Goal: Transaction & Acquisition: Purchase product/service

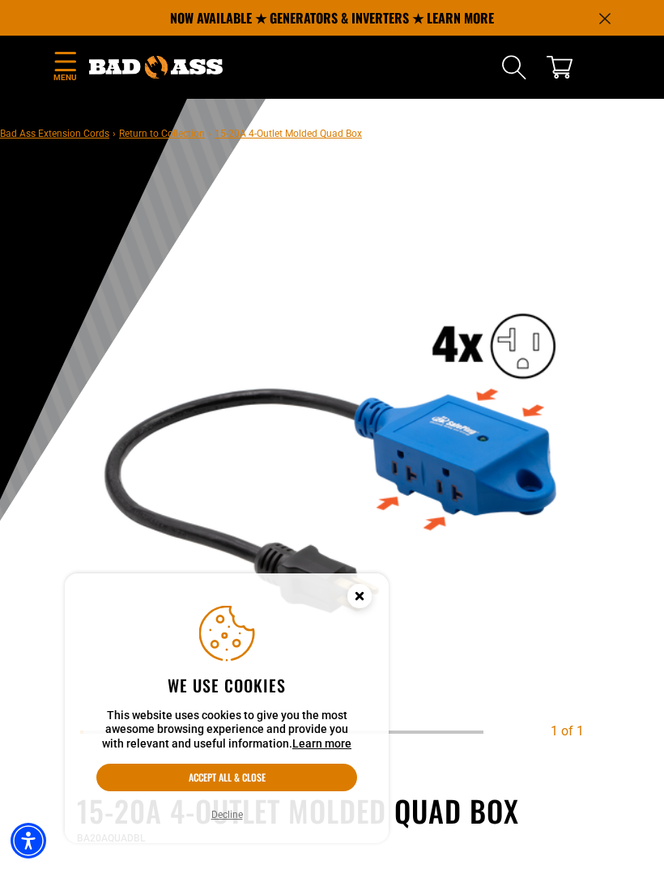
click at [362, 599] on icon "Close this option" at bounding box center [360, 596] width 6 height 6
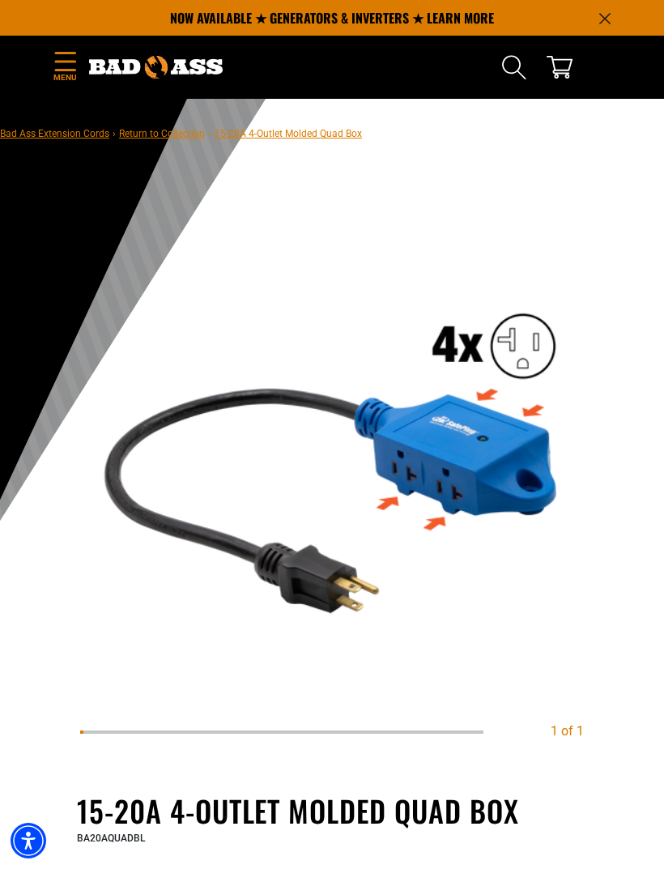
click at [489, 430] on img at bounding box center [332, 455] width 504 height 504
click at [62, 71] on span "Menu" at bounding box center [65, 77] width 24 height 12
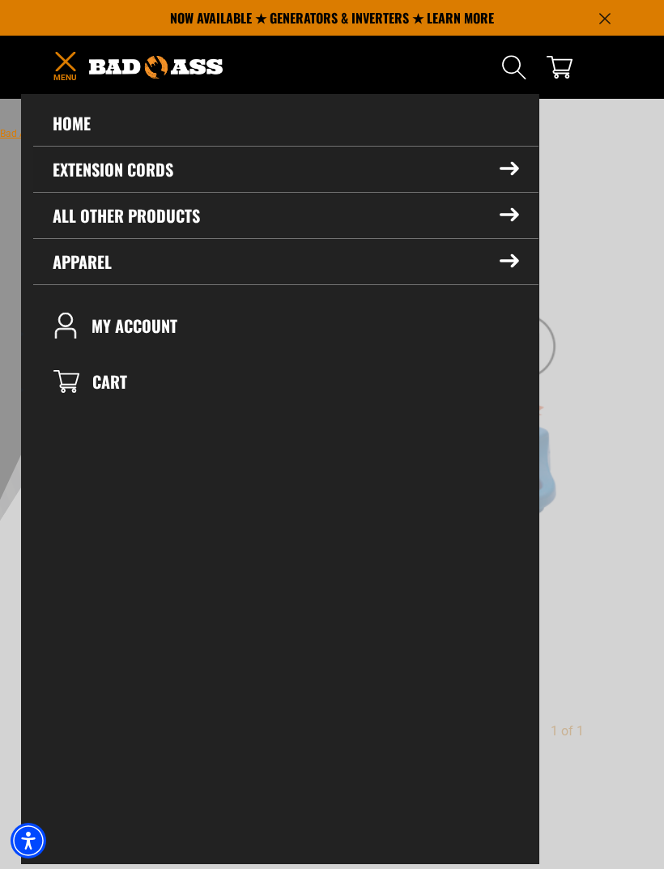
click at [505, 177] on summary "Extension Cords" at bounding box center [286, 169] width 506 height 45
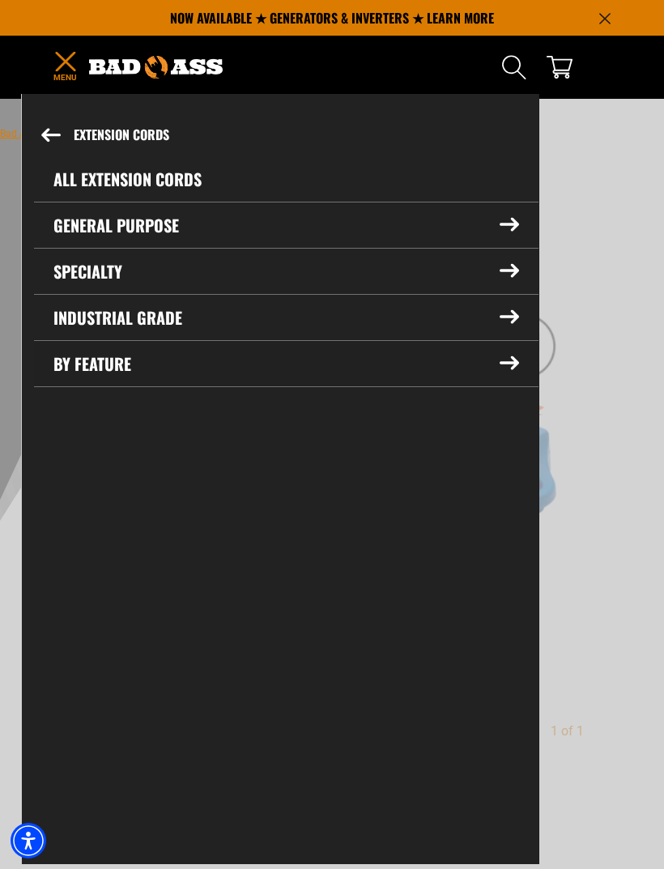
click at [99, 370] on summary "By Feature" at bounding box center [286, 363] width 505 height 45
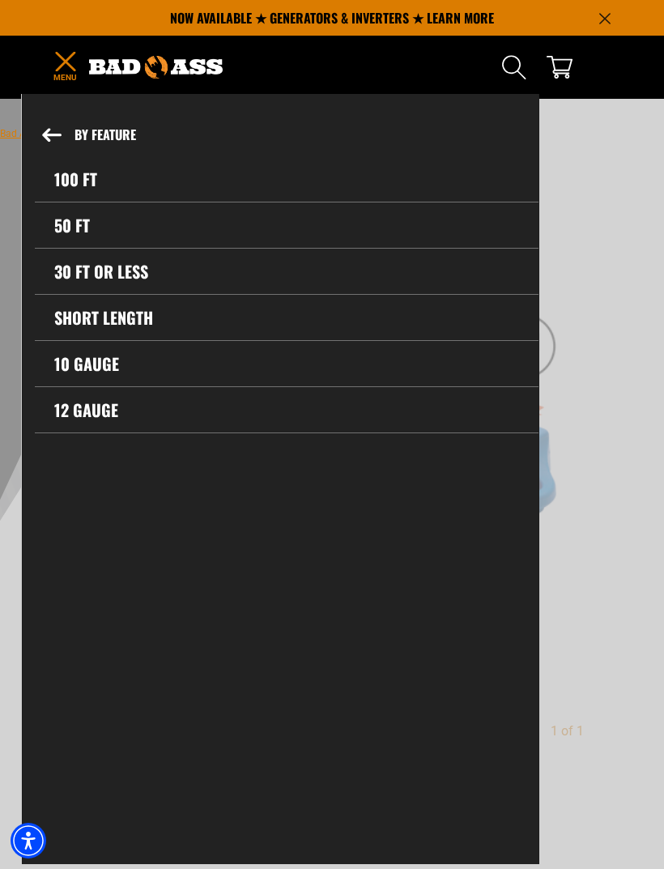
click at [78, 68] on icon "Menu" at bounding box center [66, 61] width 26 height 19
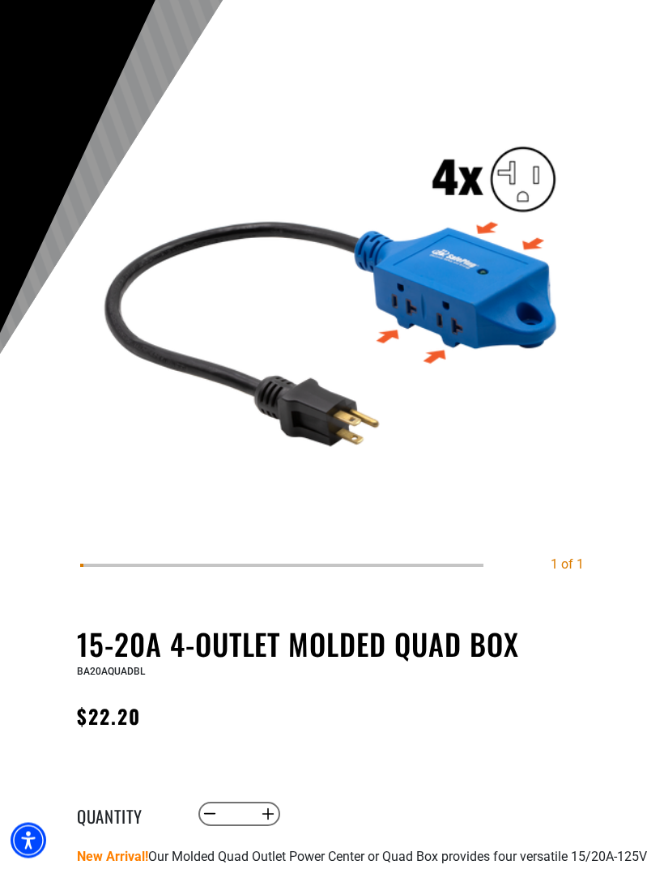
scroll to position [167, 0]
click at [630, 389] on div "1 of 1 Previous Next Previous Next 1" at bounding box center [332, 313] width 664 height 627
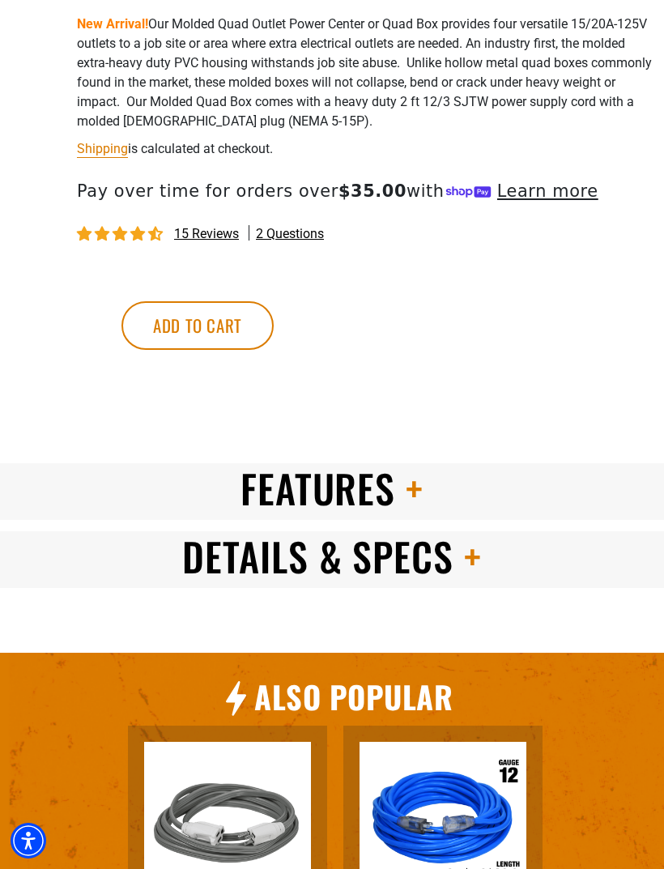
scroll to position [1040, 0]
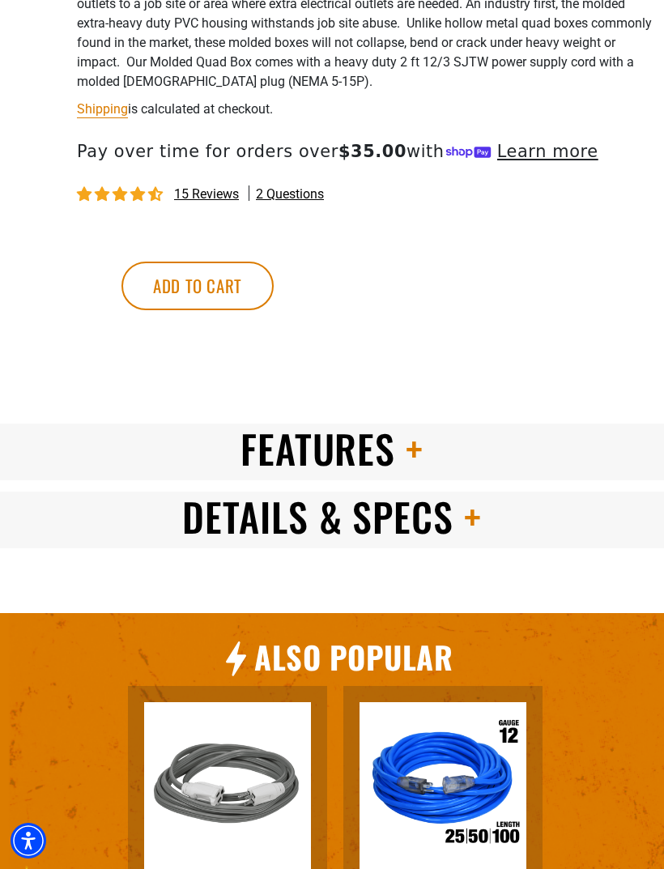
click at [412, 475] on span at bounding box center [409, 449] width 28 height 58
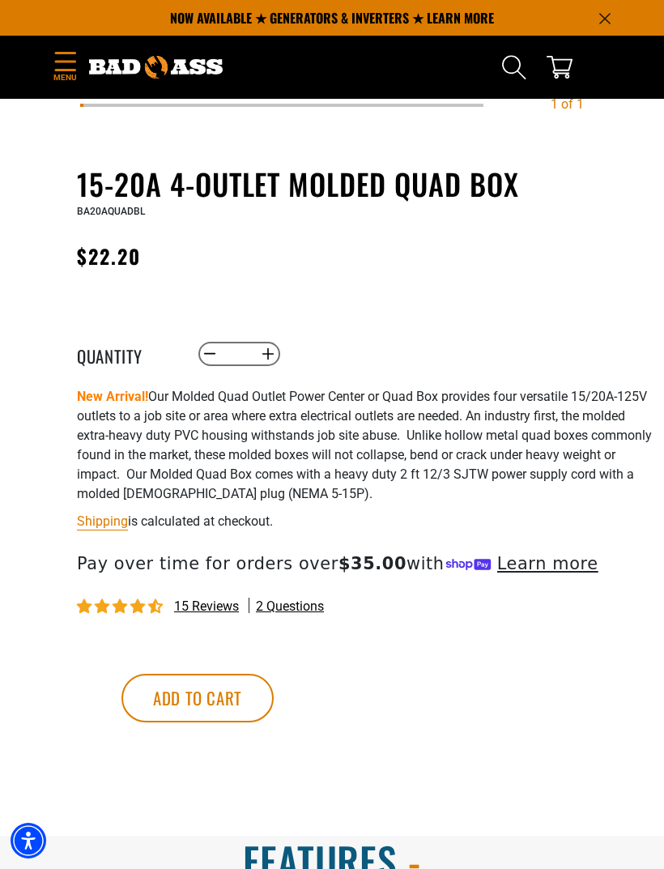
scroll to position [613, 0]
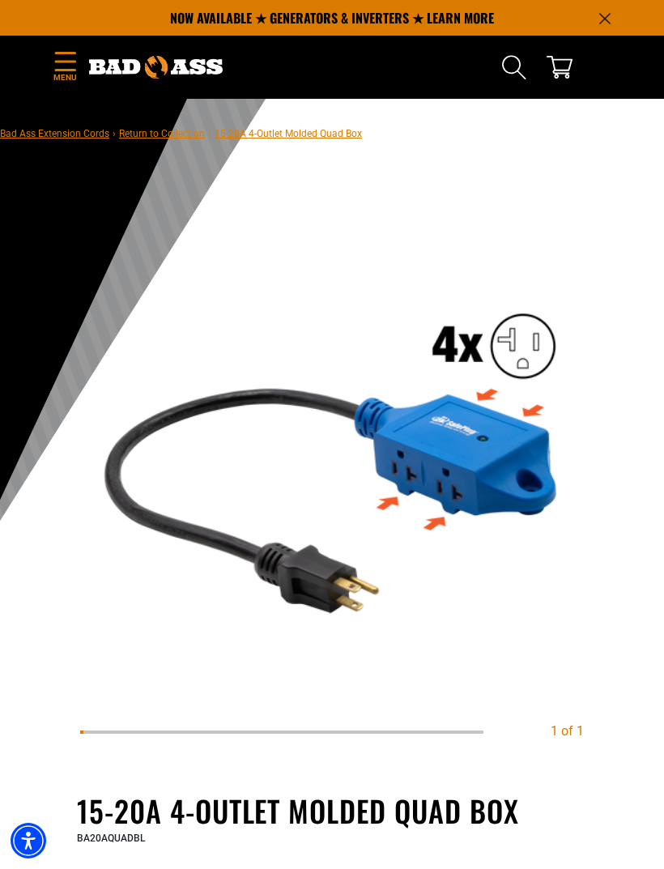
click at [71, 64] on icon "Menu" at bounding box center [66, 61] width 26 height 19
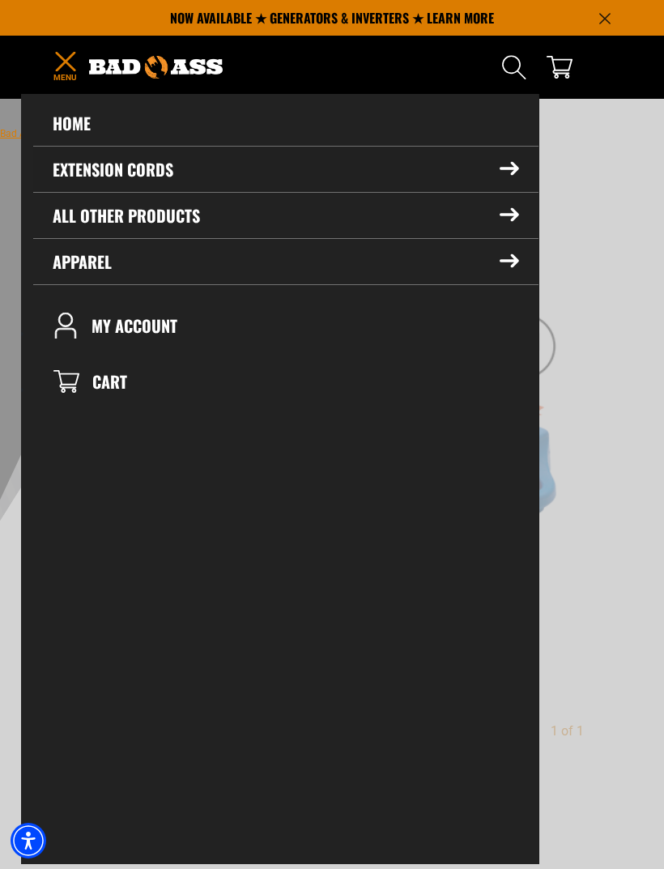
click at [502, 169] on icon at bounding box center [510, 169] width 18 height 12
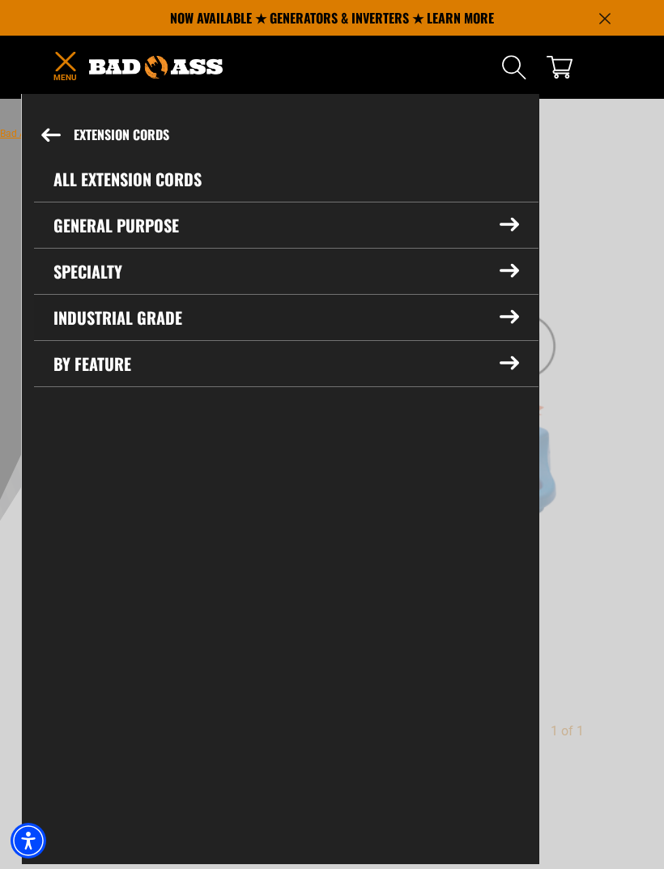
click at [509, 315] on icon at bounding box center [509, 317] width 19 height 14
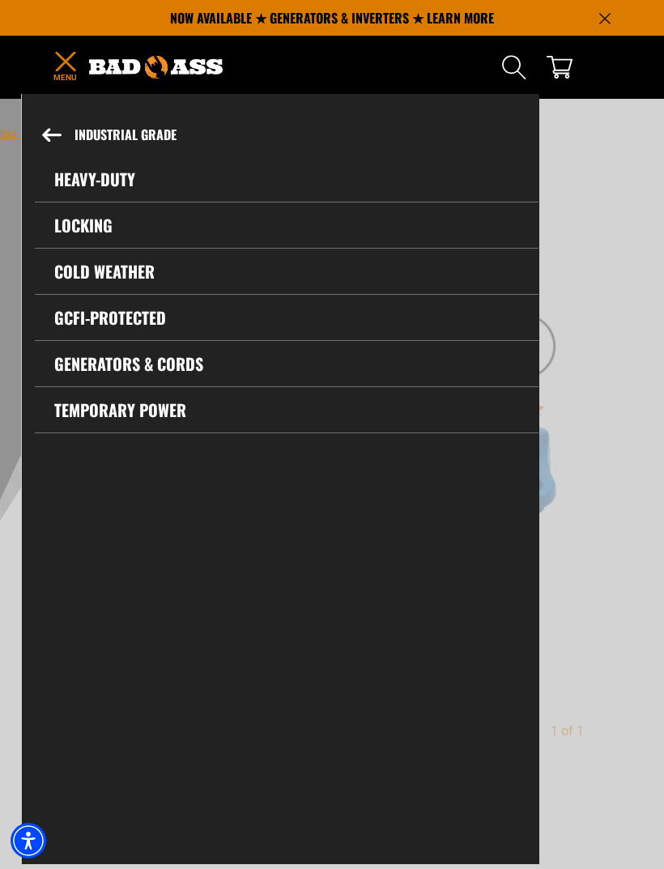
click at [45, 132] on icon at bounding box center [52, 135] width 18 height 12
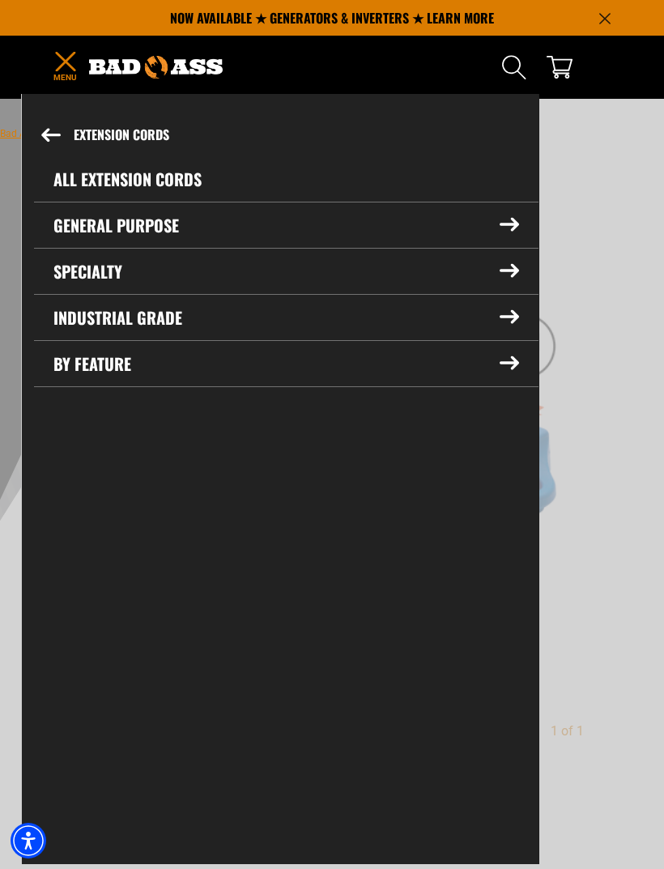
click at [79, 181] on link "All Extension Cords" at bounding box center [286, 178] width 505 height 45
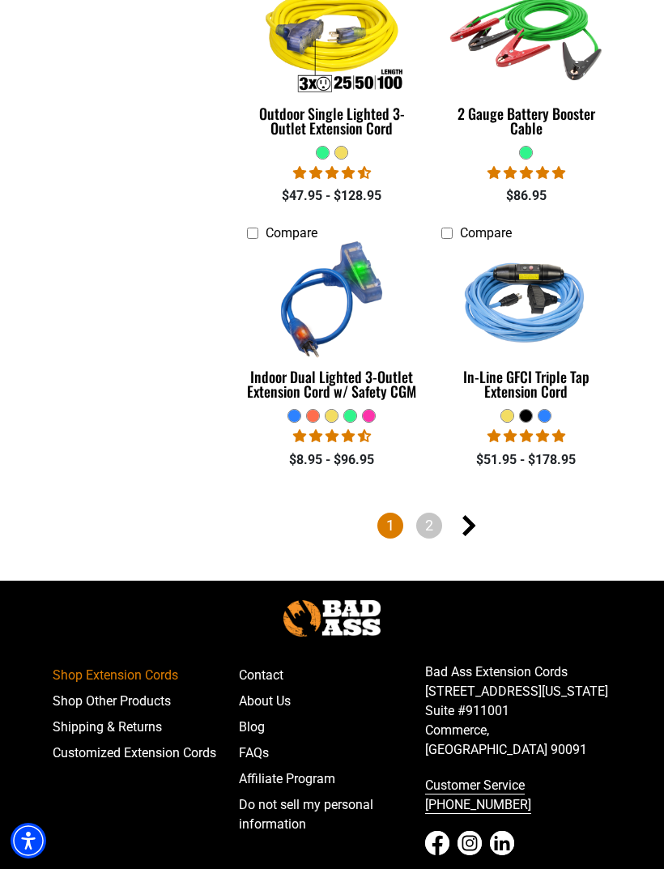
scroll to position [3967, 0]
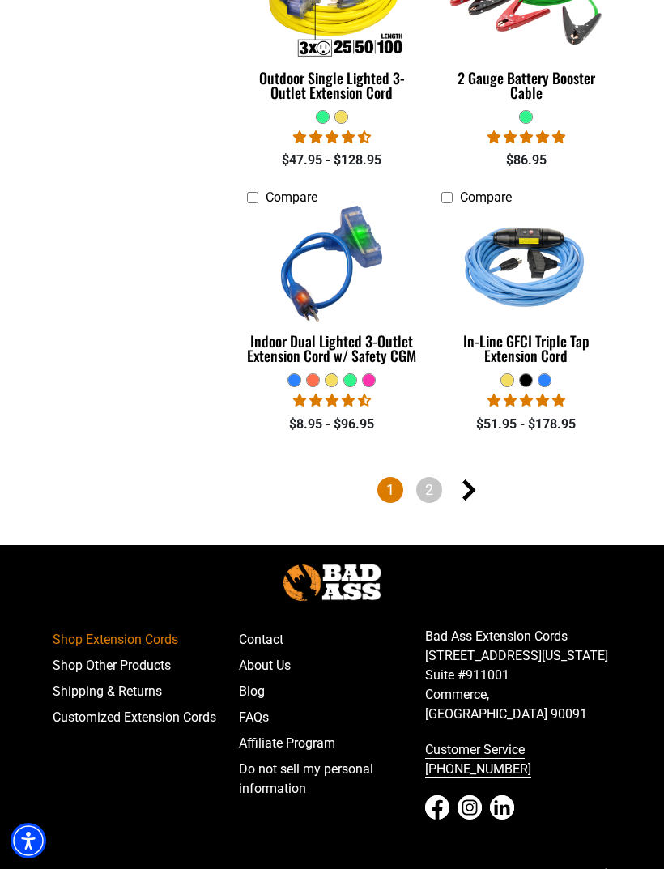
click at [476, 477] on link "Next page" at bounding box center [468, 490] width 26 height 26
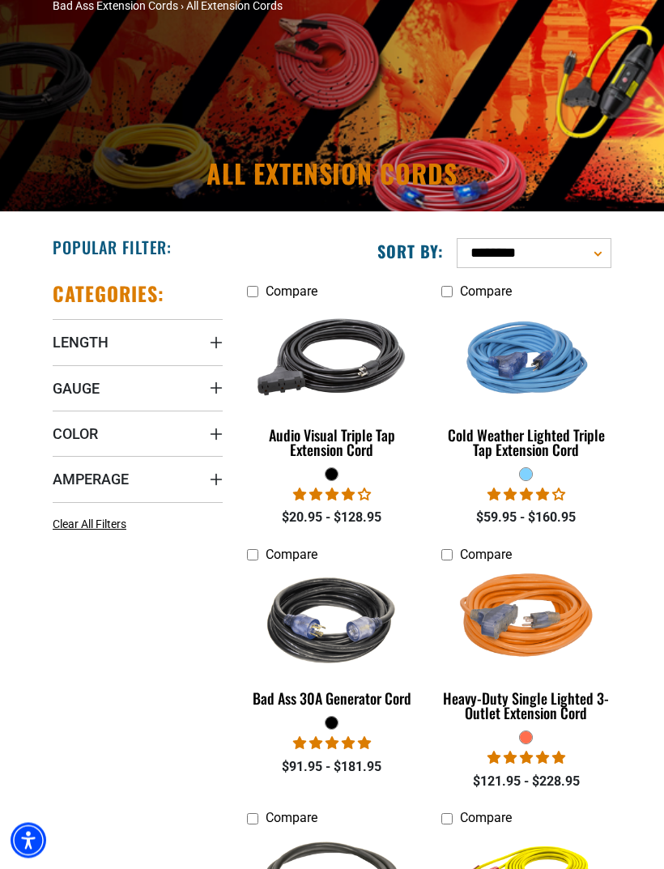
scroll to position [152, 0]
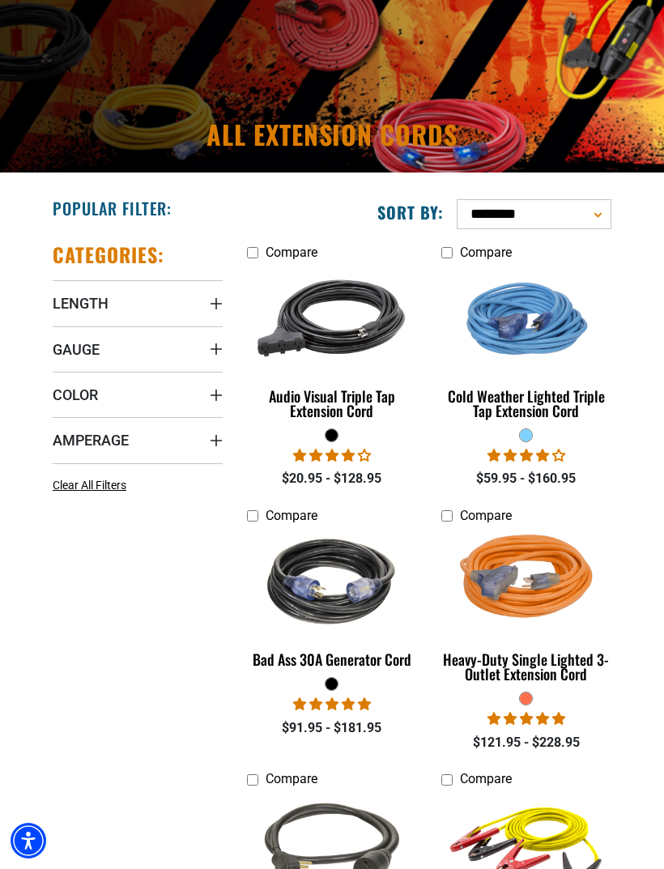
click at [284, 395] on img at bounding box center [332, 319] width 172 height 154
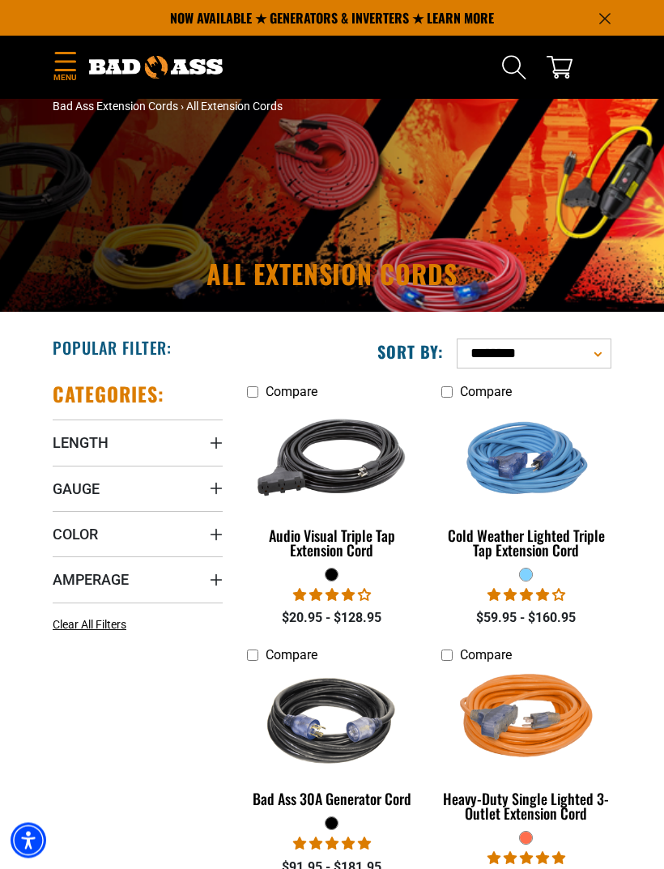
scroll to position [0, 0]
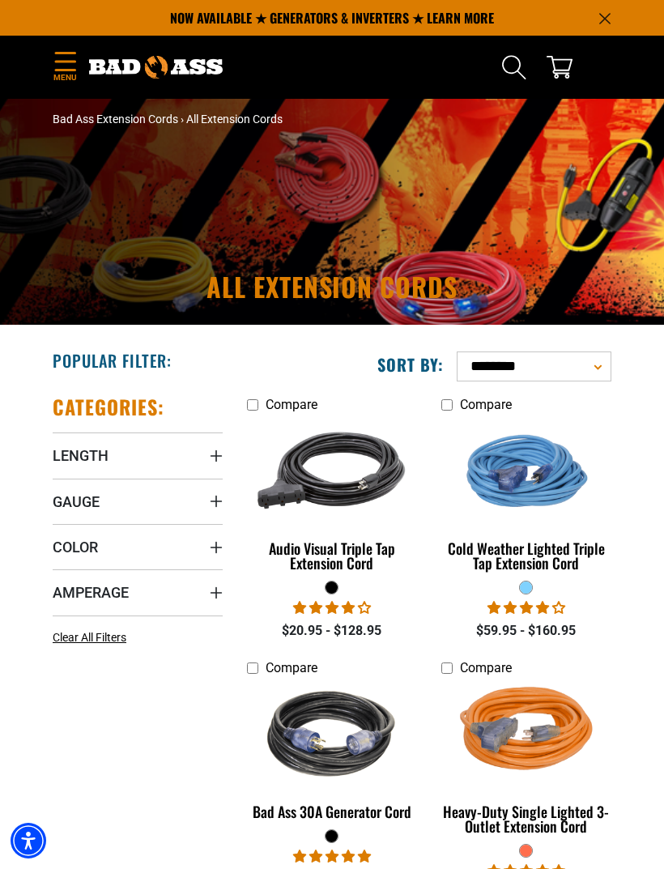
click at [66, 72] on span "Menu" at bounding box center [65, 77] width 24 height 12
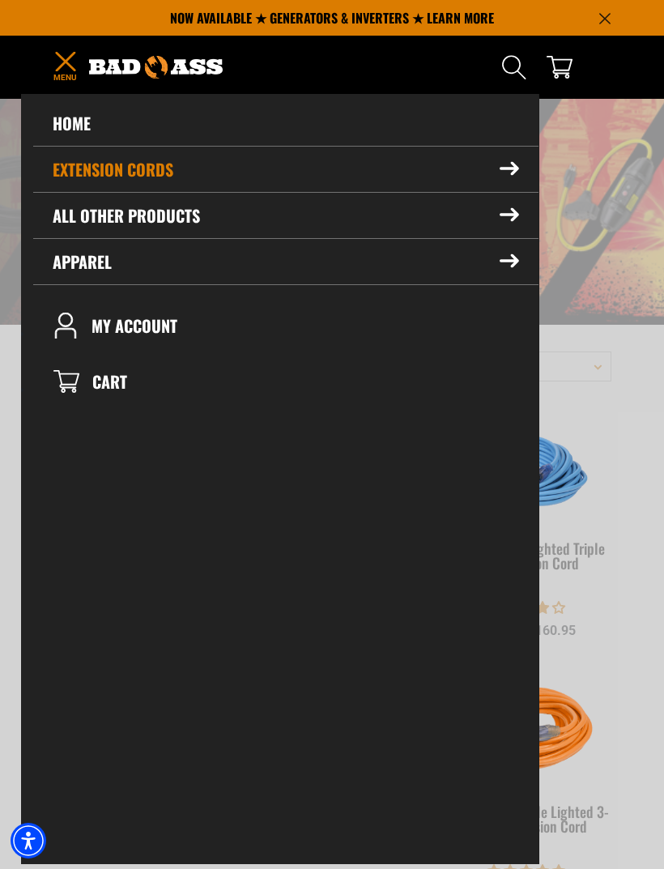
click at [71, 133] on link "Home" at bounding box center [286, 122] width 506 height 45
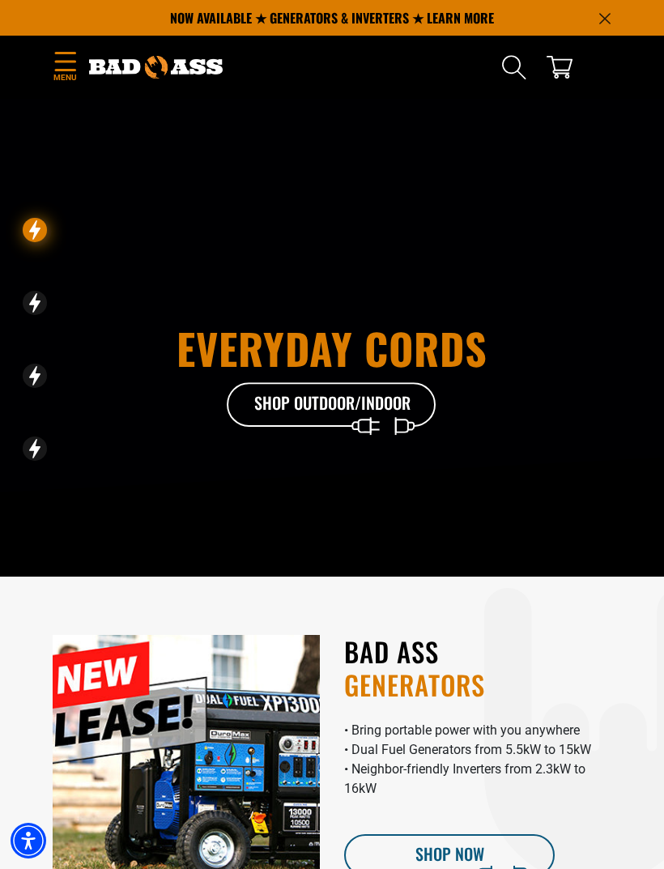
click at [263, 415] on icon at bounding box center [332, 408] width 211 height 53
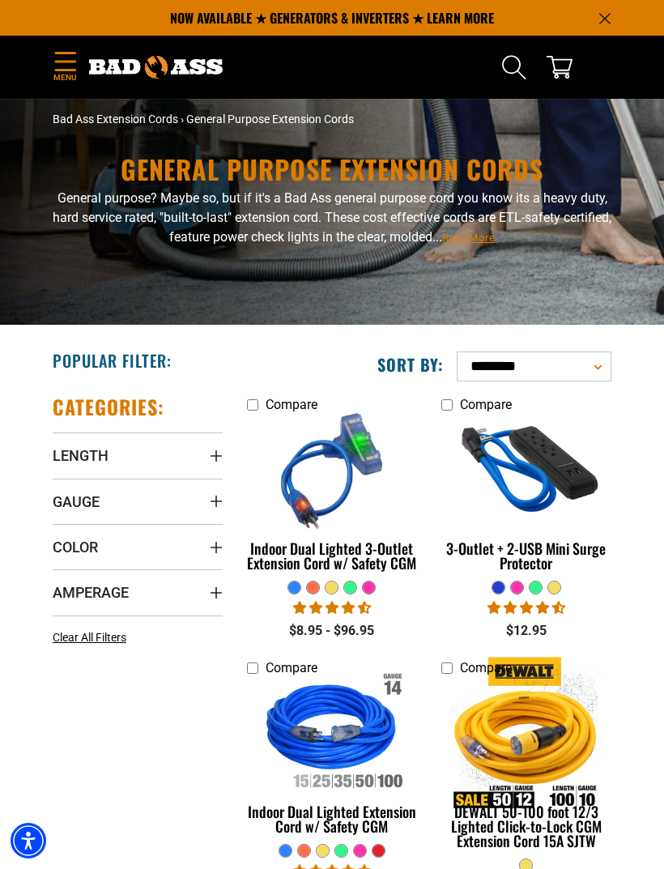
click at [540, 562] on div "3-Outlet + 2-USB Mini Surge Protector" at bounding box center [527, 555] width 170 height 29
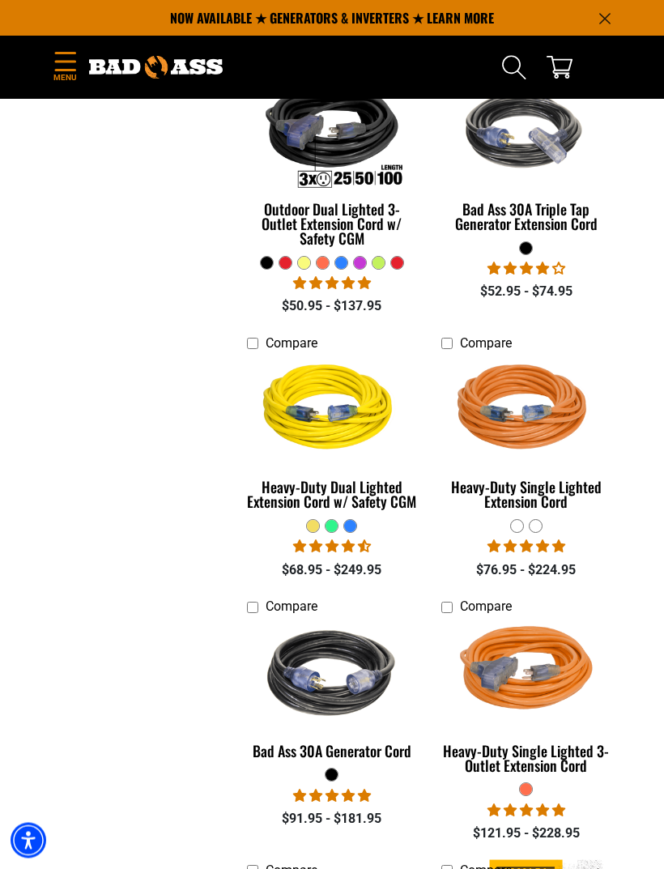
scroll to position [1963, 0]
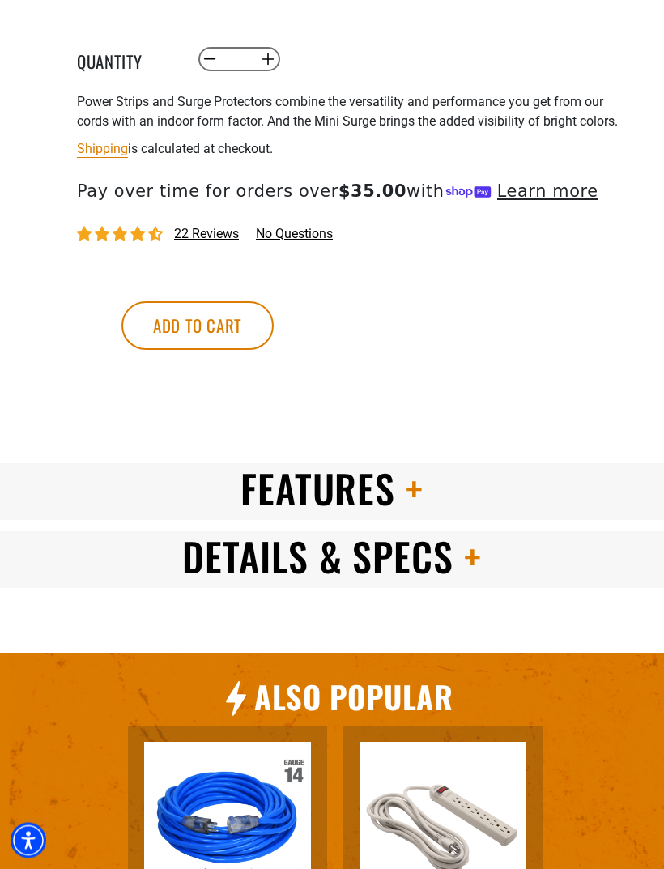
scroll to position [1006, 0]
click at [422, 516] on span at bounding box center [409, 488] width 28 height 58
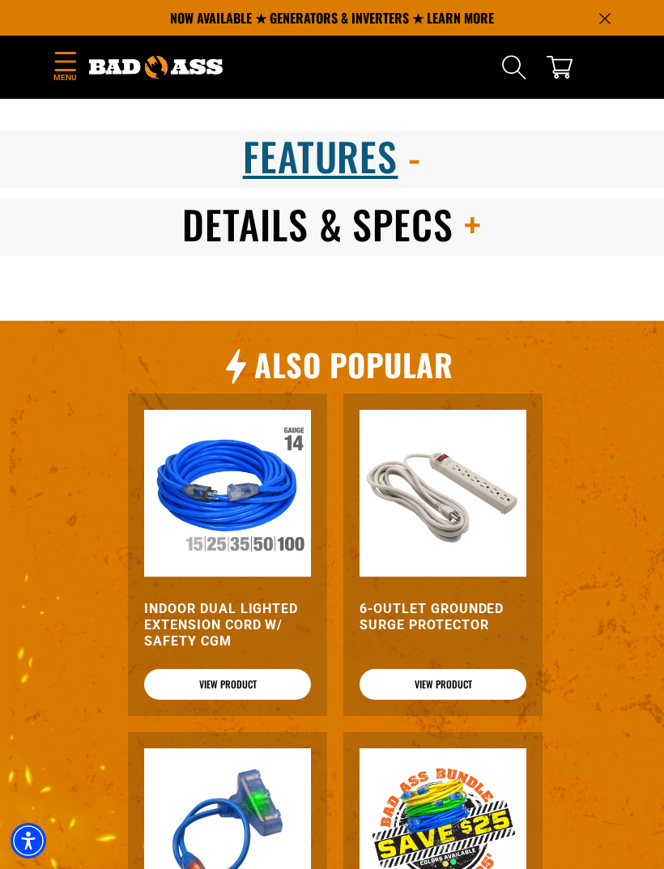
scroll to position [1285, 0]
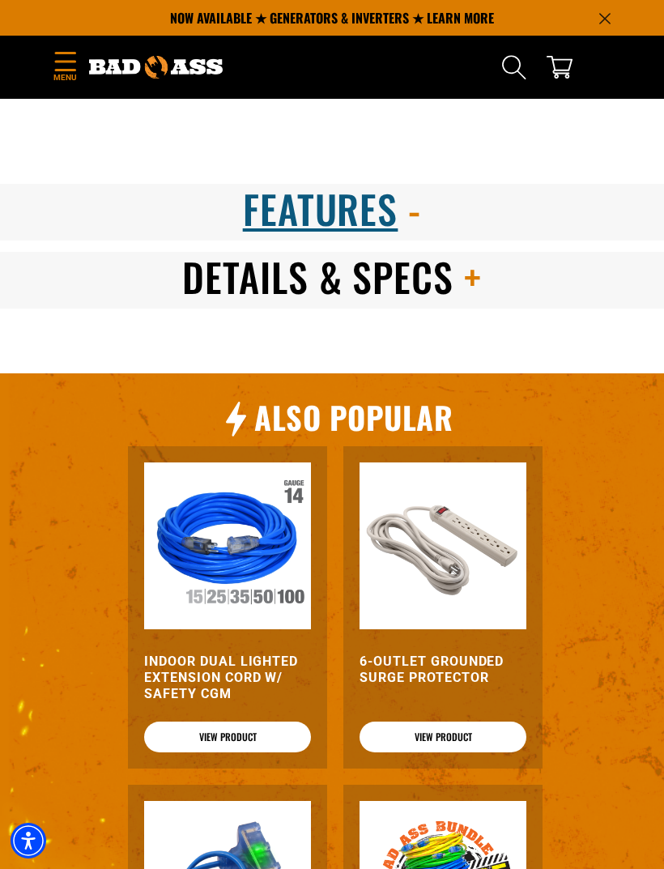
click at [469, 305] on span at bounding box center [468, 277] width 28 height 58
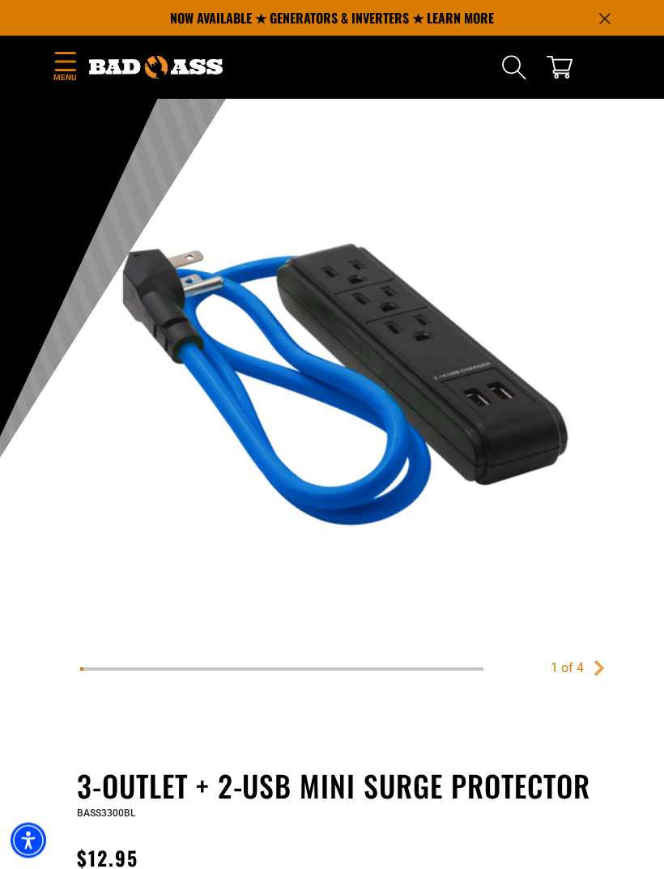
scroll to position [63, 0]
click at [583, 663] on div "1 of 4" at bounding box center [567, 668] width 33 height 19
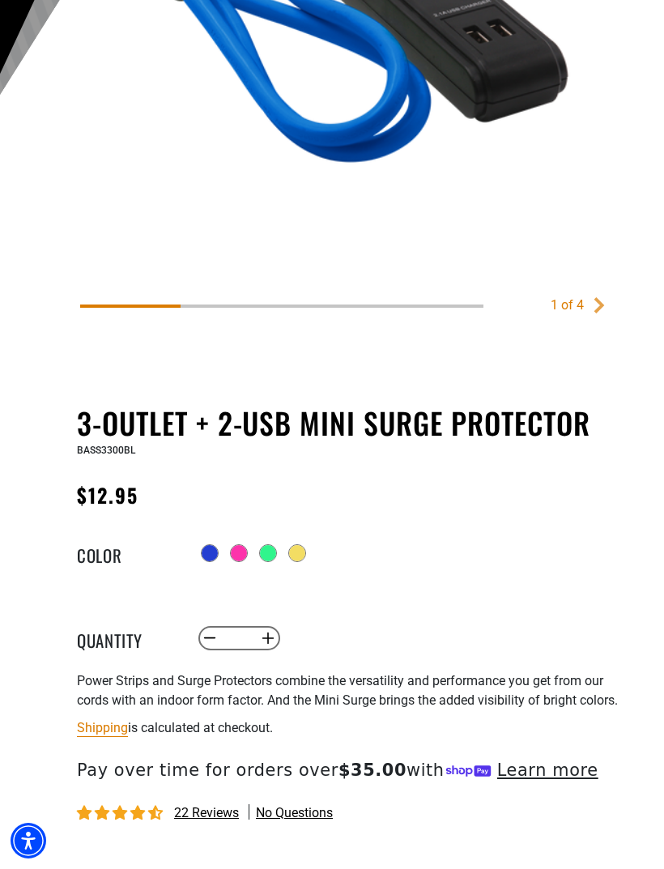
scroll to position [442, 0]
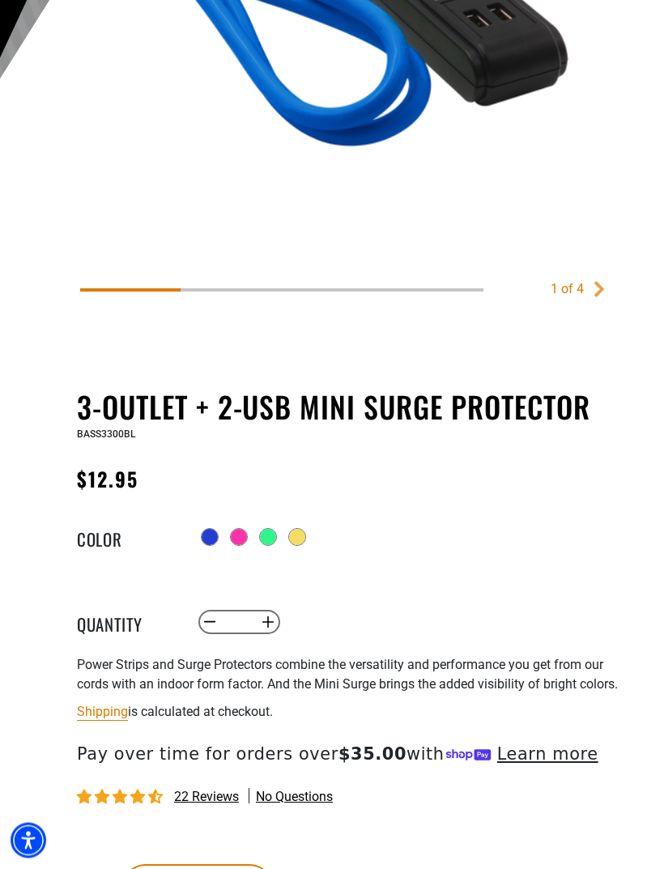
click at [192, 797] on div "22 reviews No questions" at bounding box center [364, 798] width 575 height 20
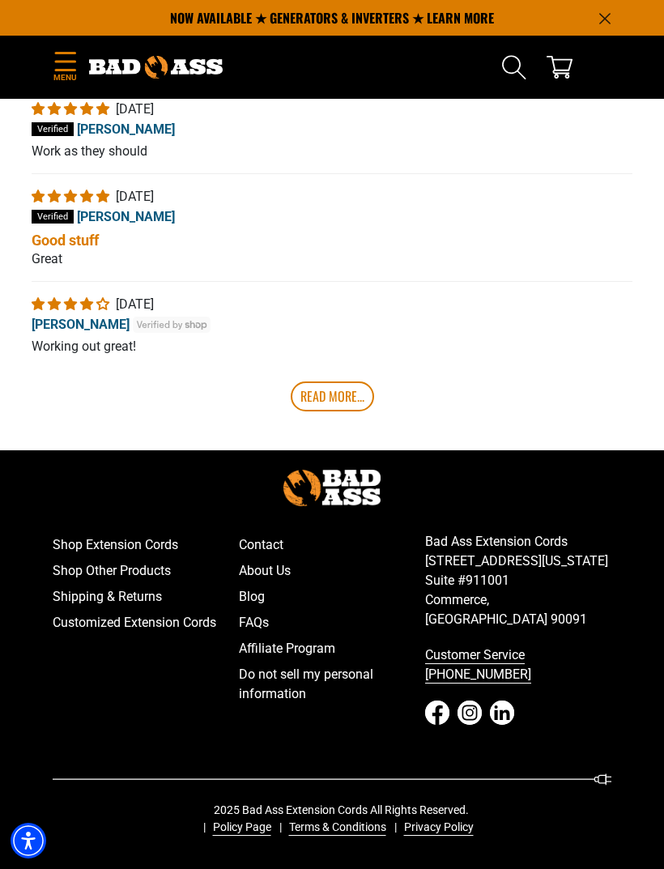
scroll to position [3257, 0]
click at [312, 411] on link "Read More..." at bounding box center [332, 396] width 83 height 29
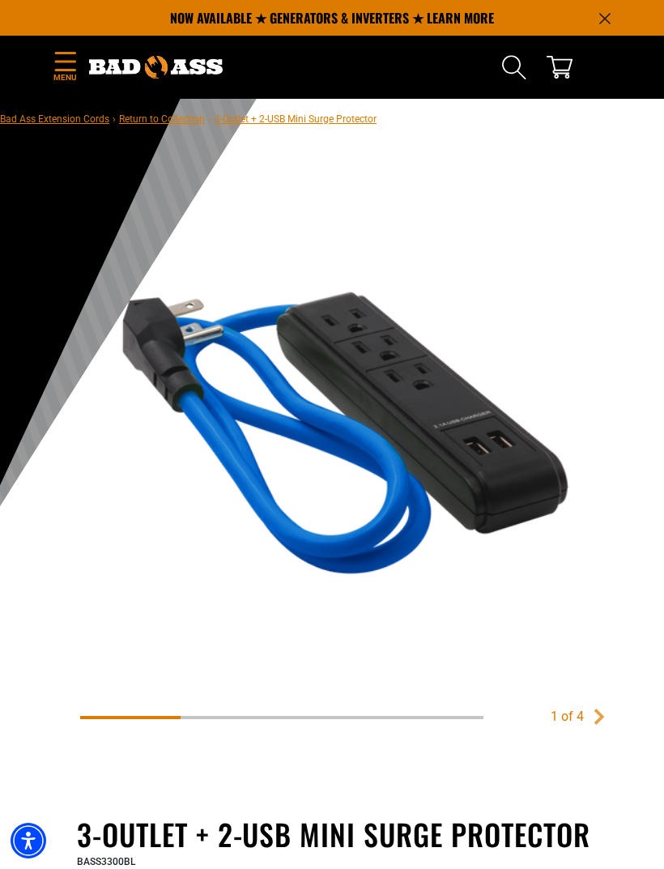
scroll to position [0, 0]
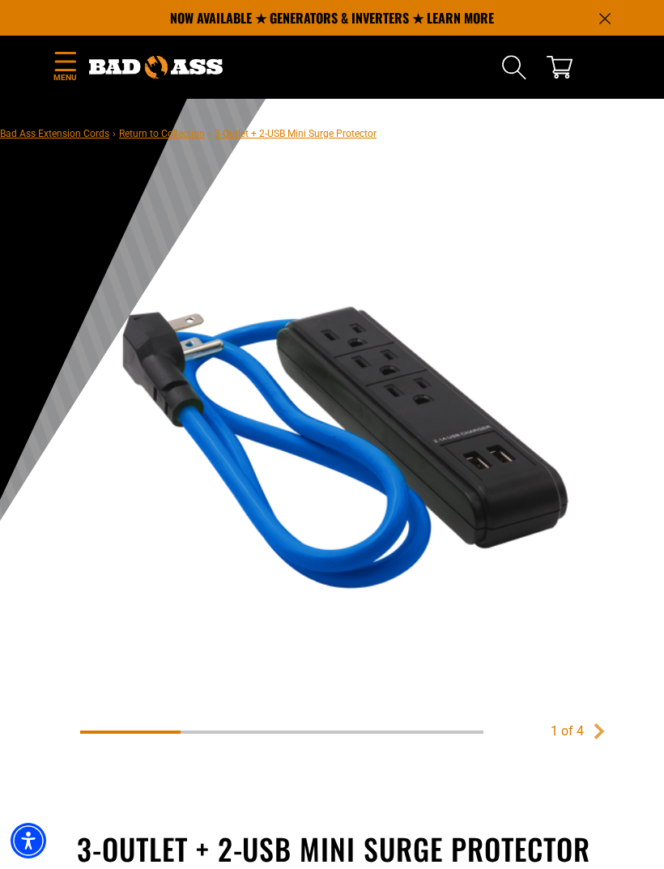
click at [583, 729] on div "1 of 4" at bounding box center [567, 731] width 33 height 19
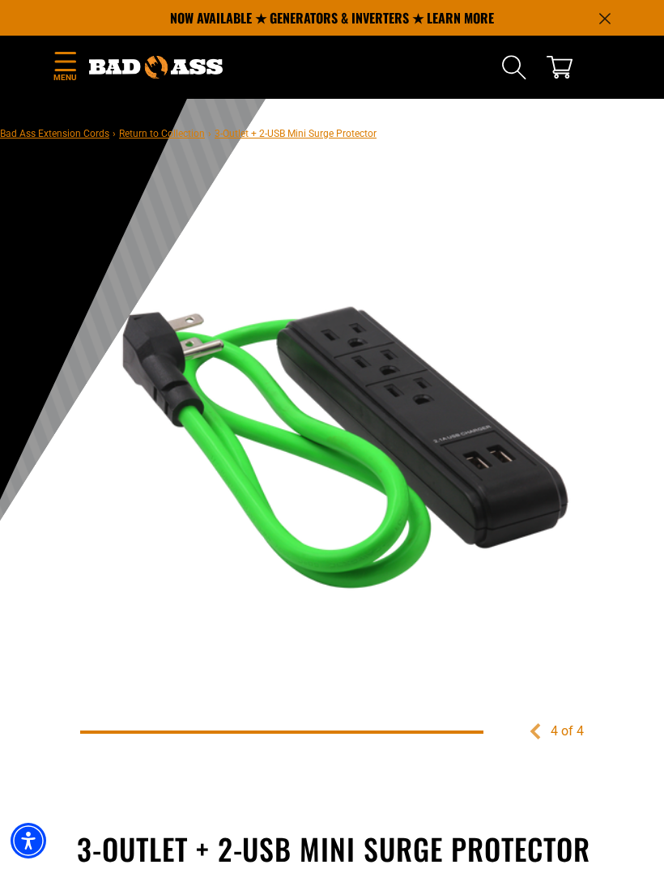
click at [6, 308] on div "4 of 4 Previous Next" at bounding box center [332, 499] width 664 height 665
